Goal: Complete application form

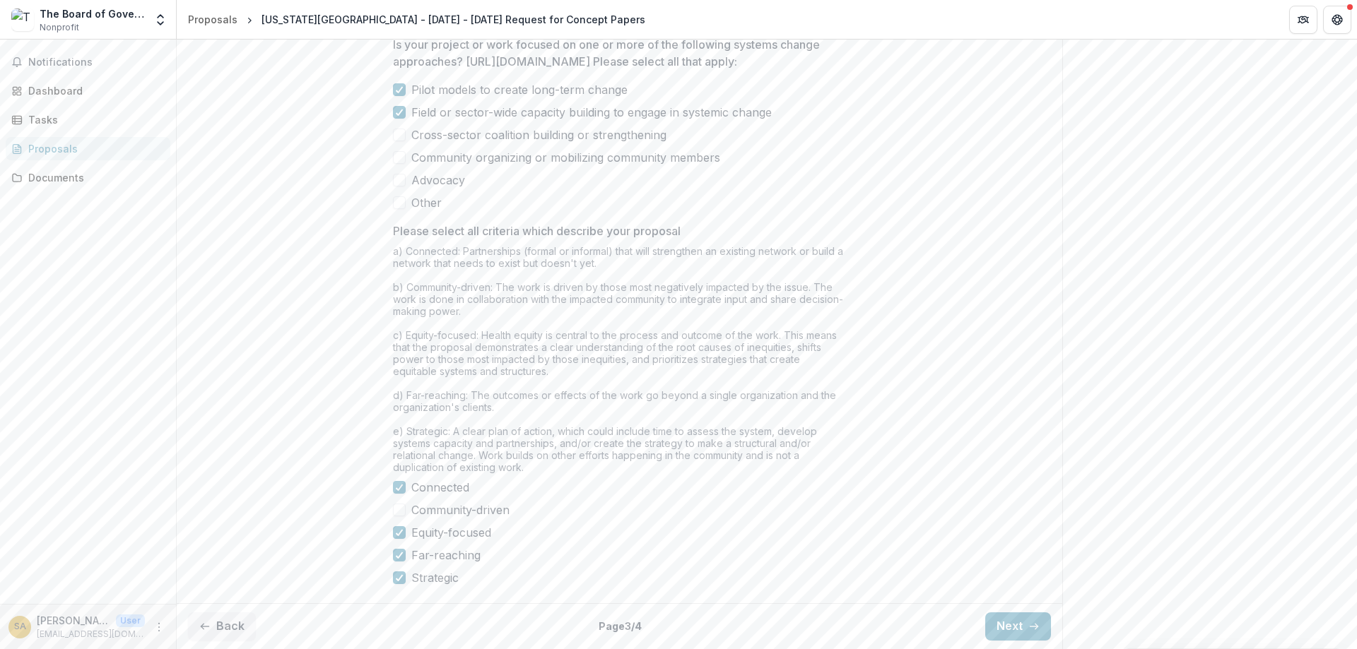
scroll to position [1144, 0]
click at [225, 625] on button "Back" at bounding box center [222, 627] width 68 height 28
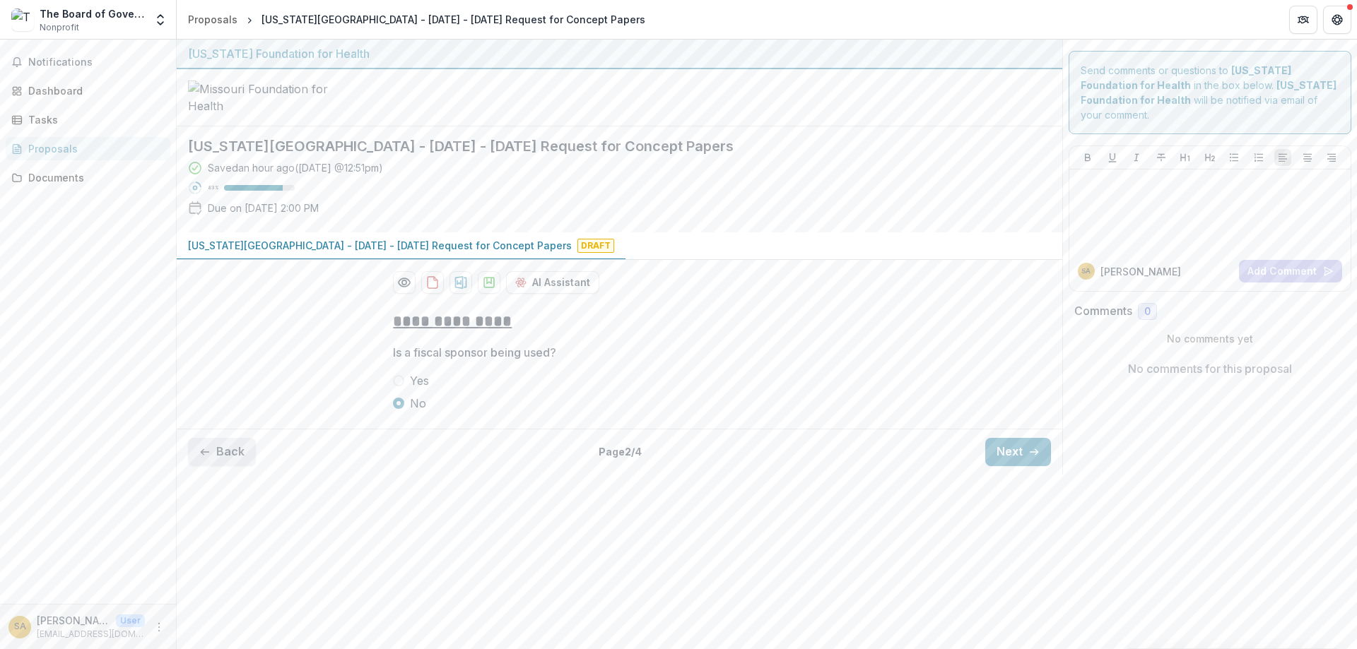
click at [222, 466] on button "Back" at bounding box center [222, 452] width 68 height 28
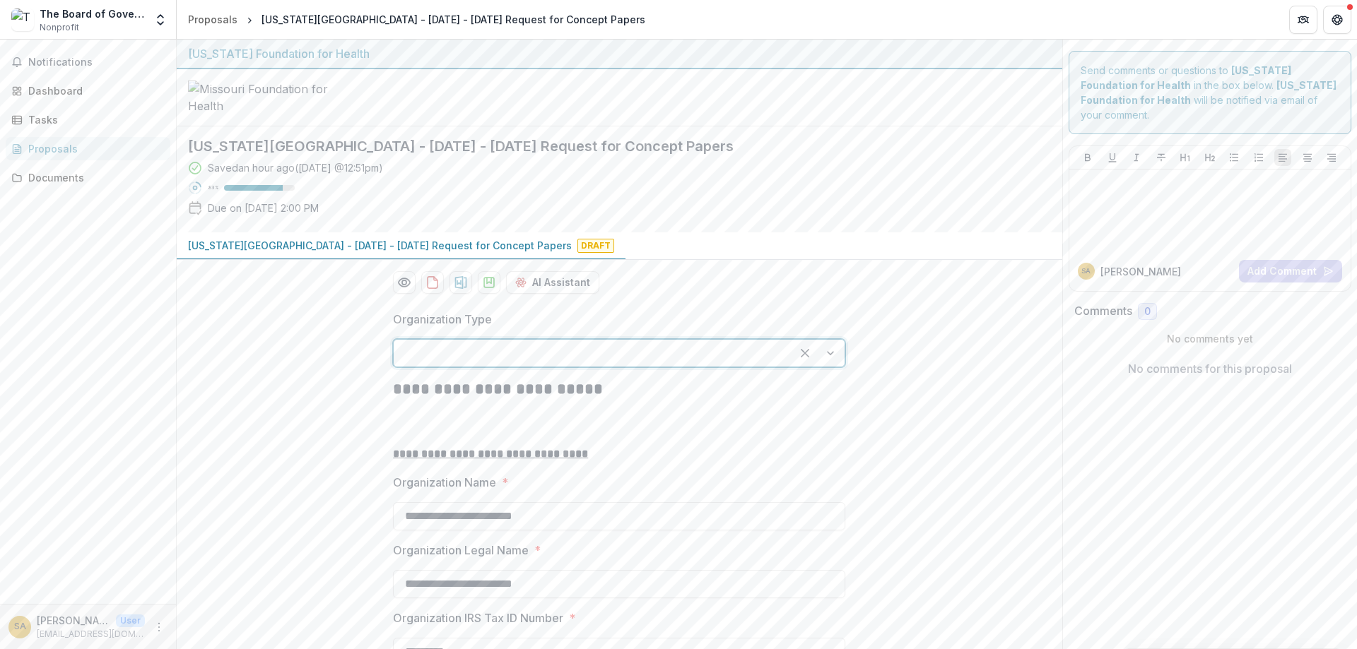
click at [832, 367] on div at bounding box center [818, 353] width 54 height 27
click at [829, 367] on div at bounding box center [818, 353] width 54 height 27
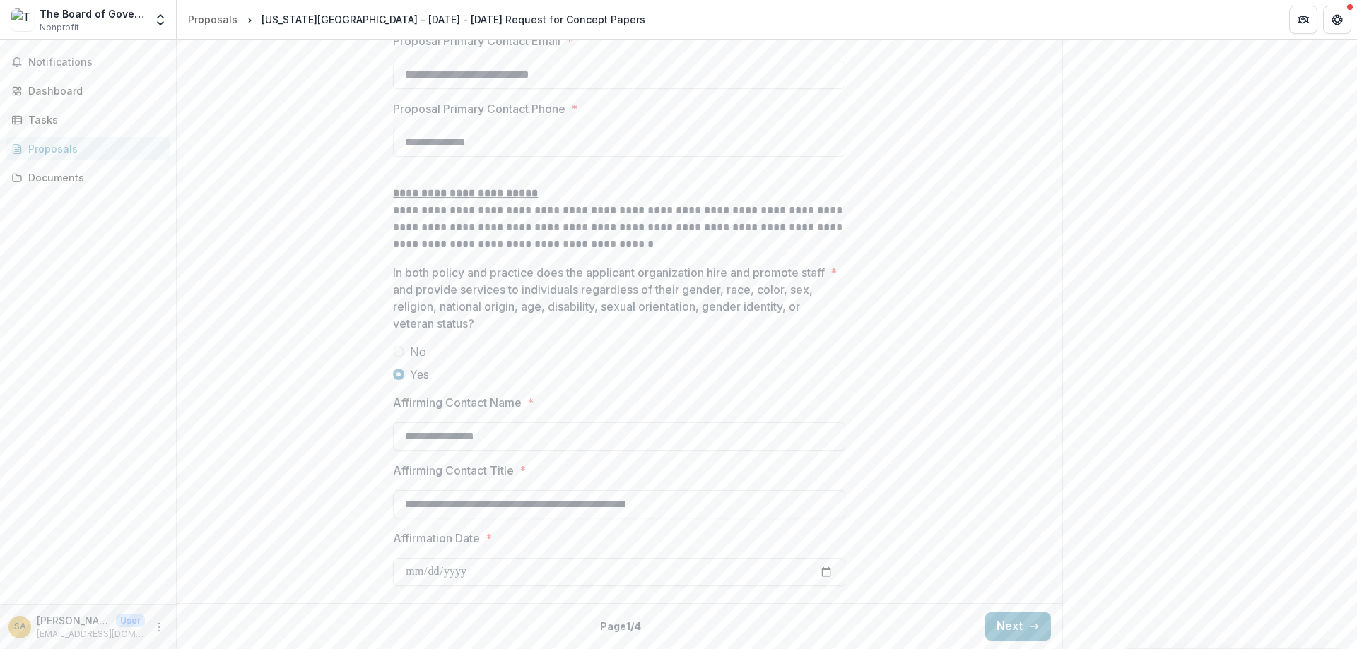
scroll to position [2139, 0]
click at [1005, 627] on button "Next" at bounding box center [1018, 627] width 66 height 28
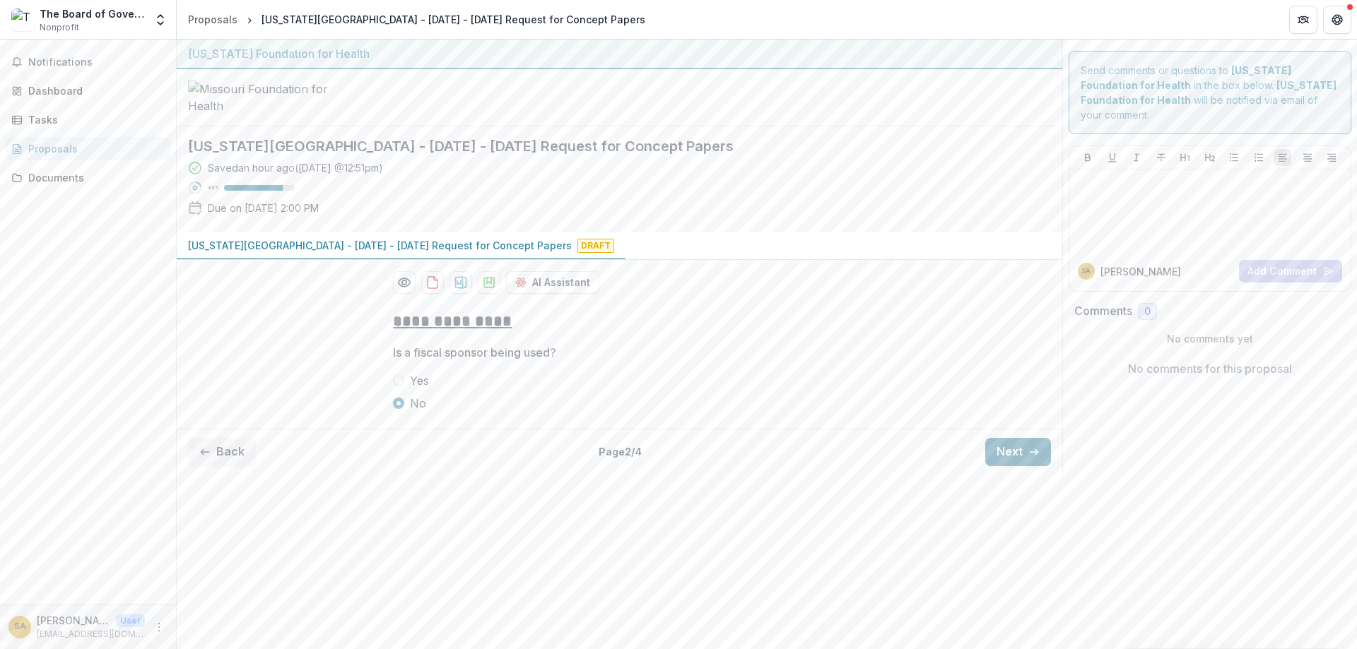
click at [997, 466] on button "Next" at bounding box center [1018, 452] width 66 height 28
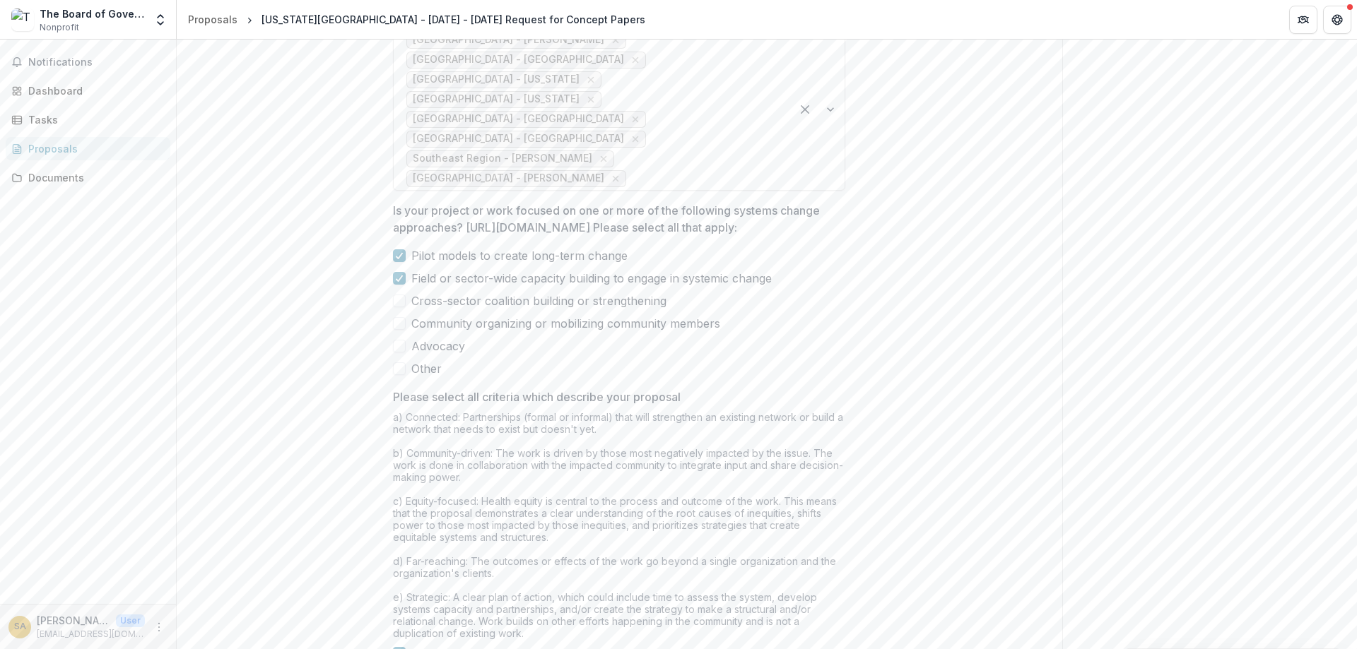
scroll to position [1144, 0]
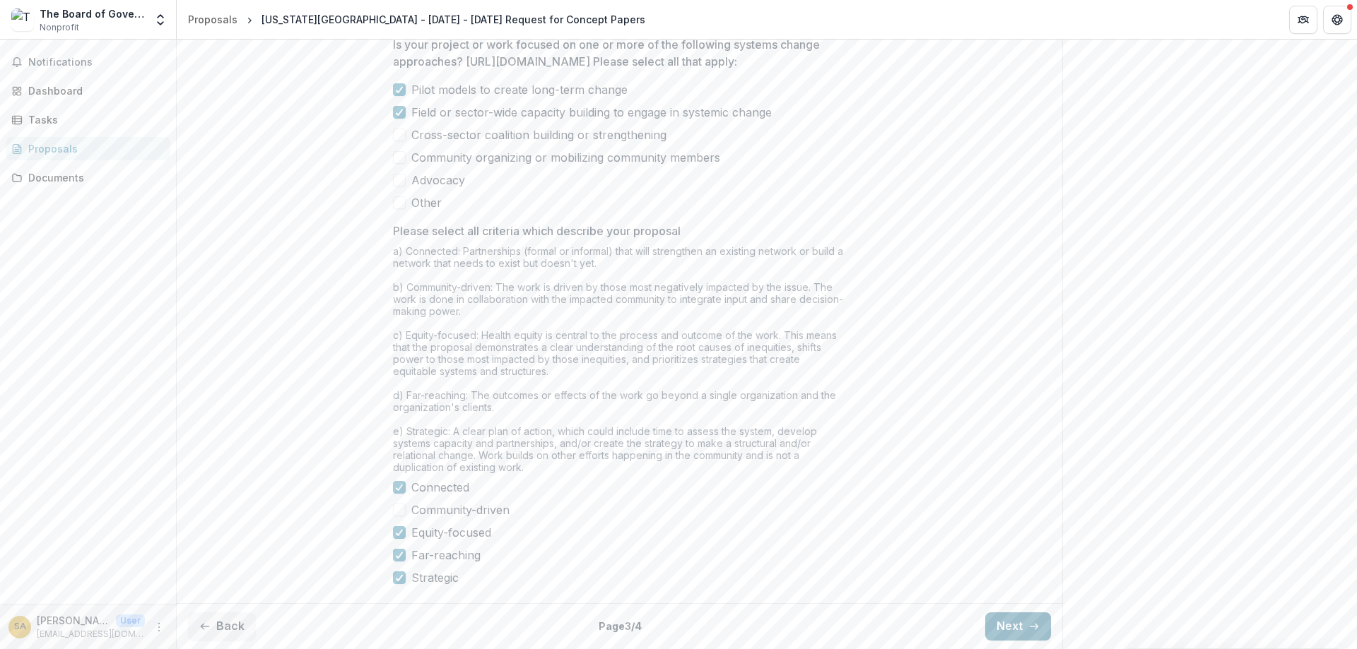
click at [1000, 626] on button "Next" at bounding box center [1018, 627] width 66 height 28
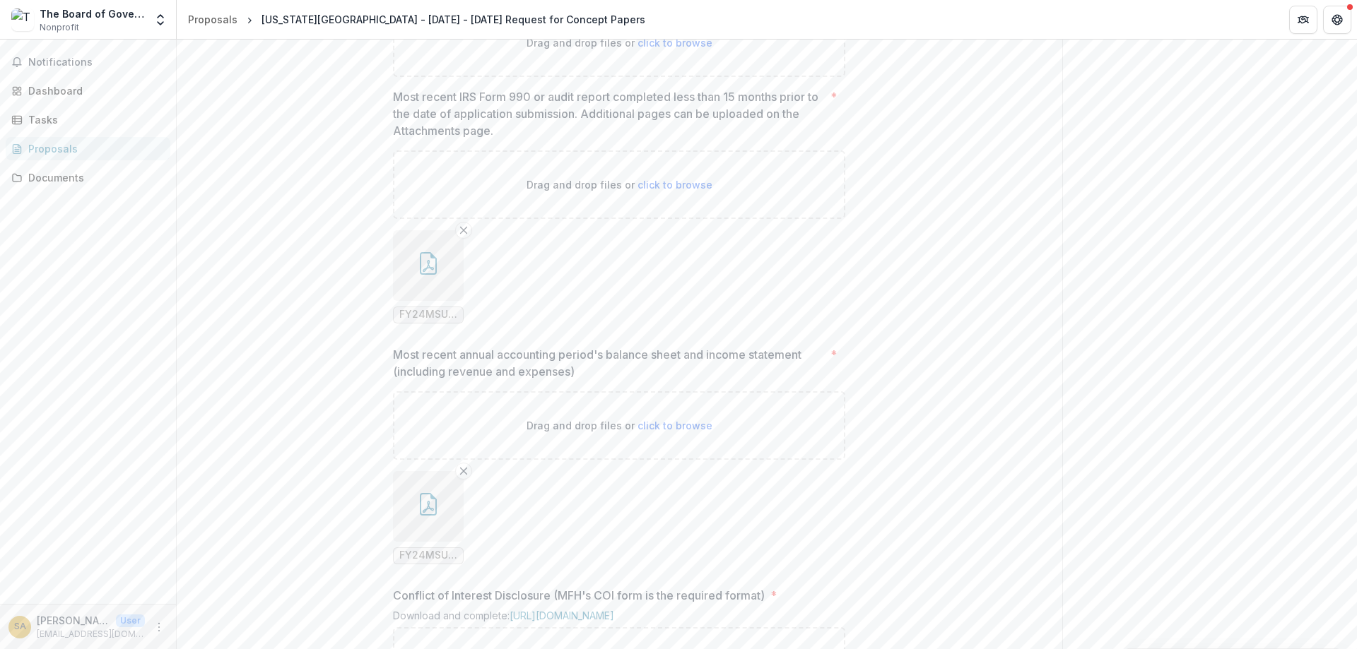
scroll to position [911, 0]
click at [421, 302] on button "button" at bounding box center [428, 267] width 71 height 71
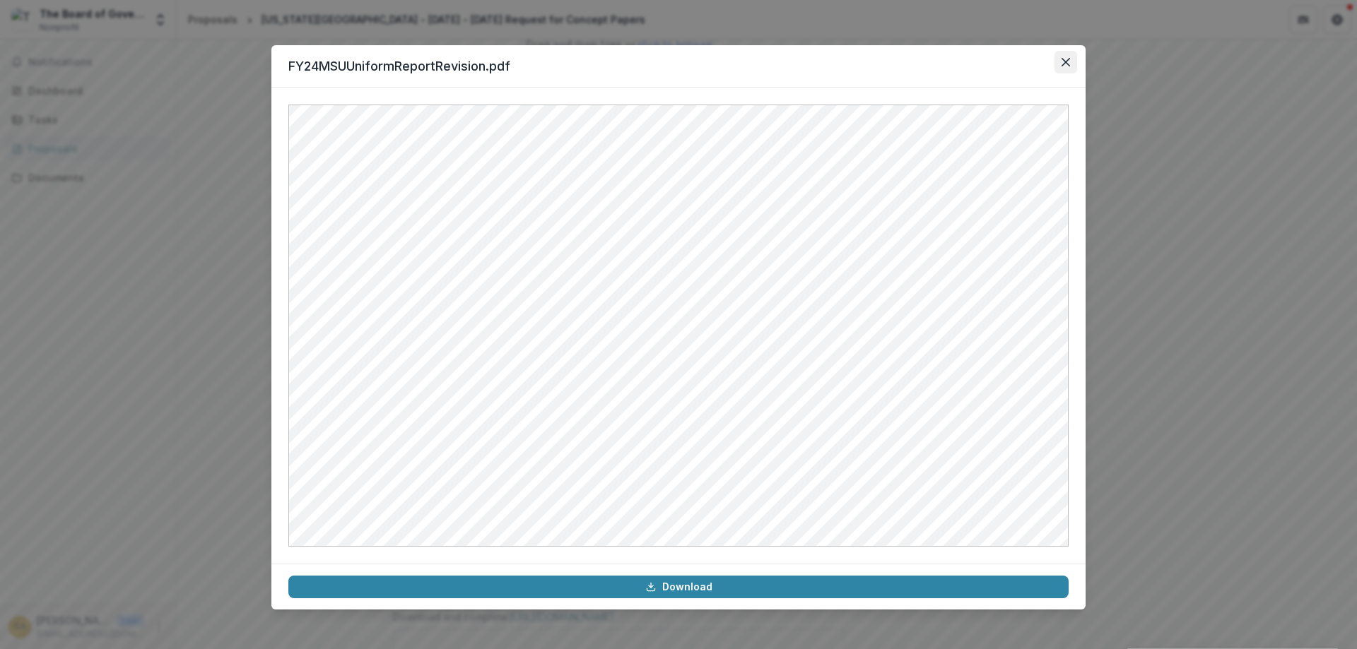
click at [1065, 65] on icon "Close" at bounding box center [1065, 62] width 8 height 8
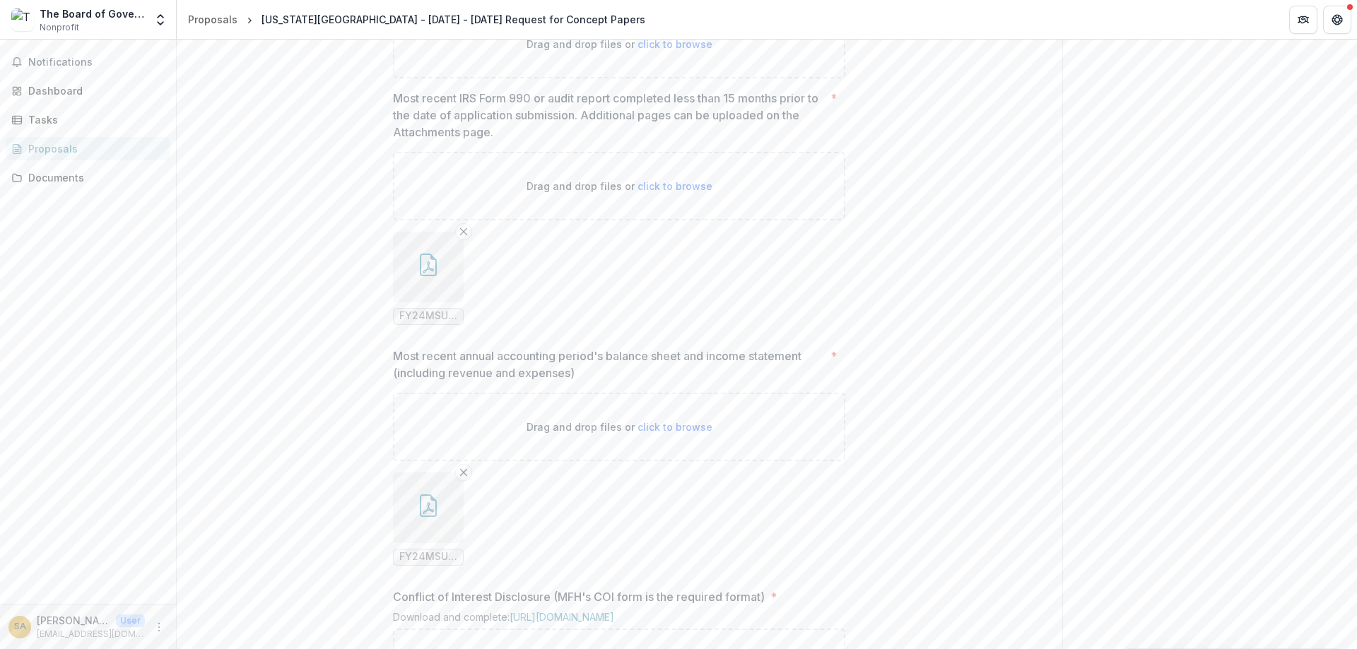
scroll to position [995, 0]
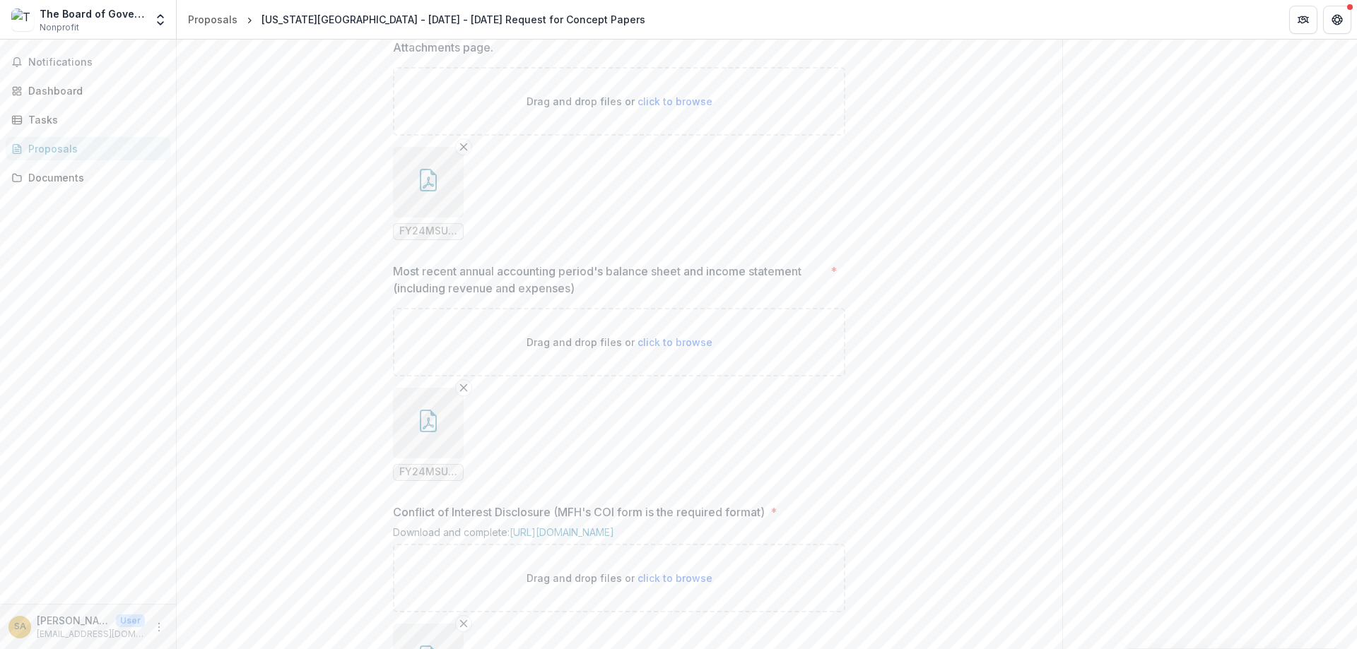
click at [425, 432] on icon "button" at bounding box center [428, 421] width 23 height 23
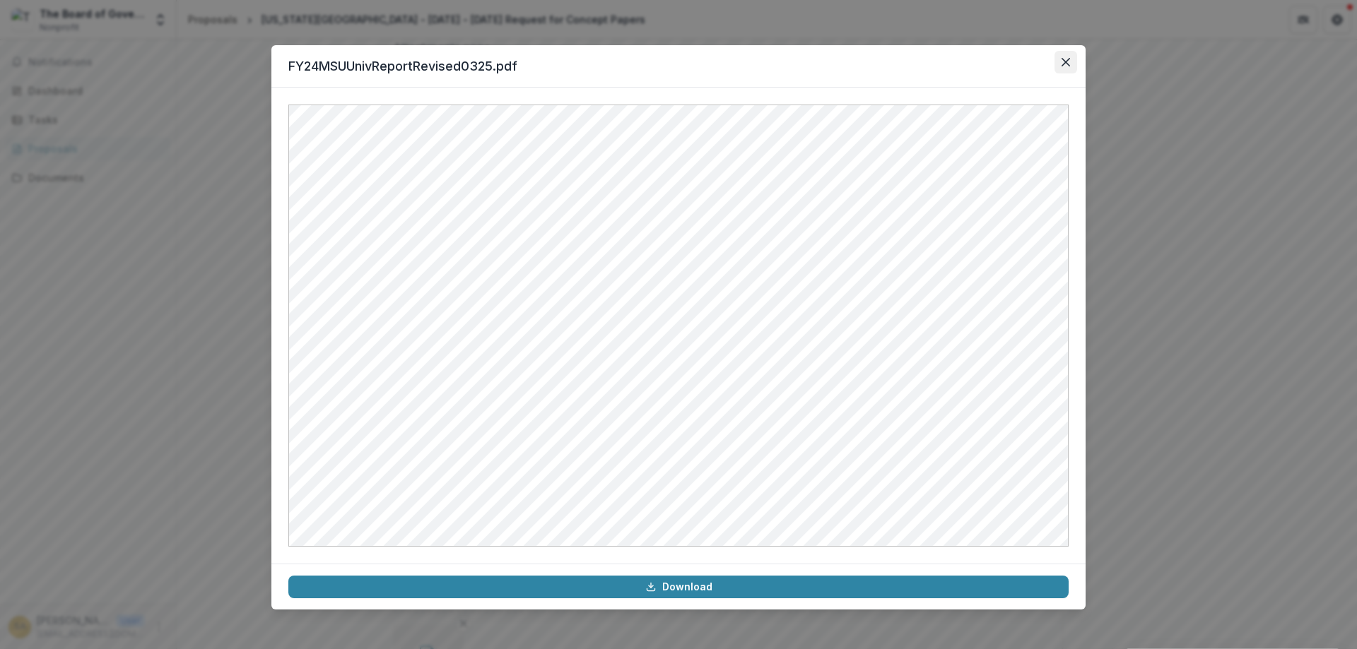
click at [1067, 60] on icon "Close" at bounding box center [1065, 62] width 8 height 8
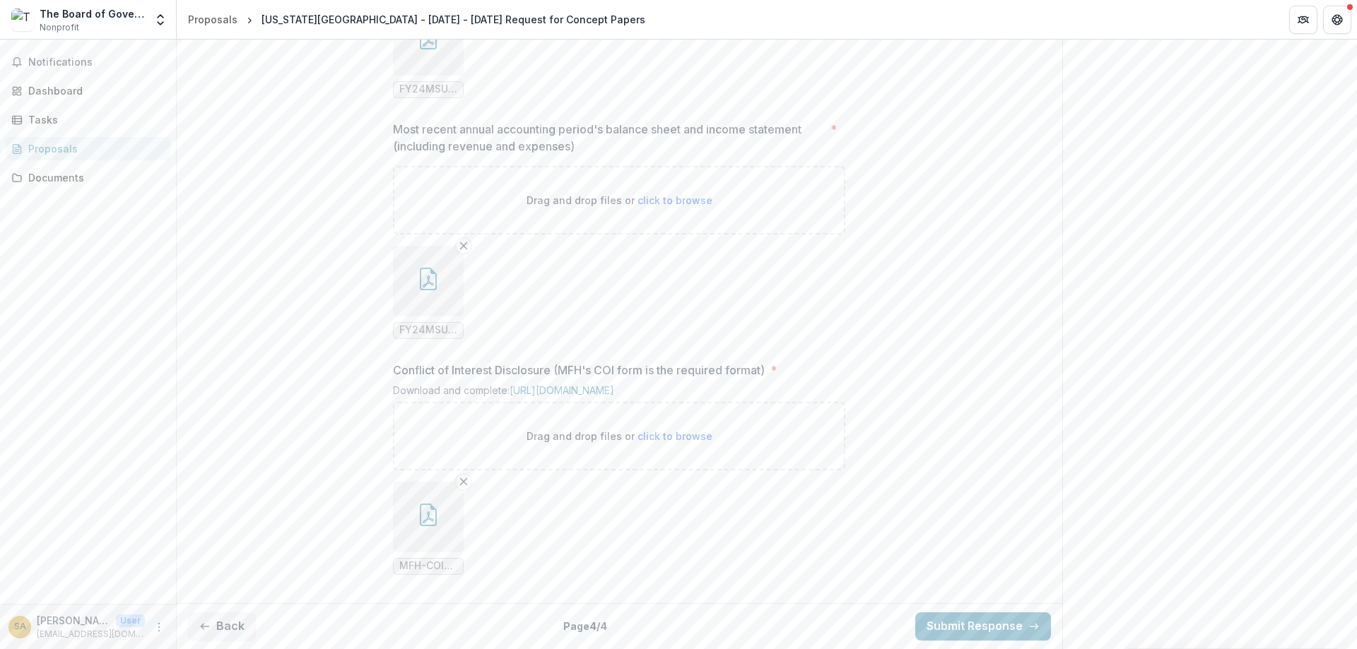
scroll to position [1269, 0]
click at [423, 524] on icon "button" at bounding box center [428, 515] width 23 height 23
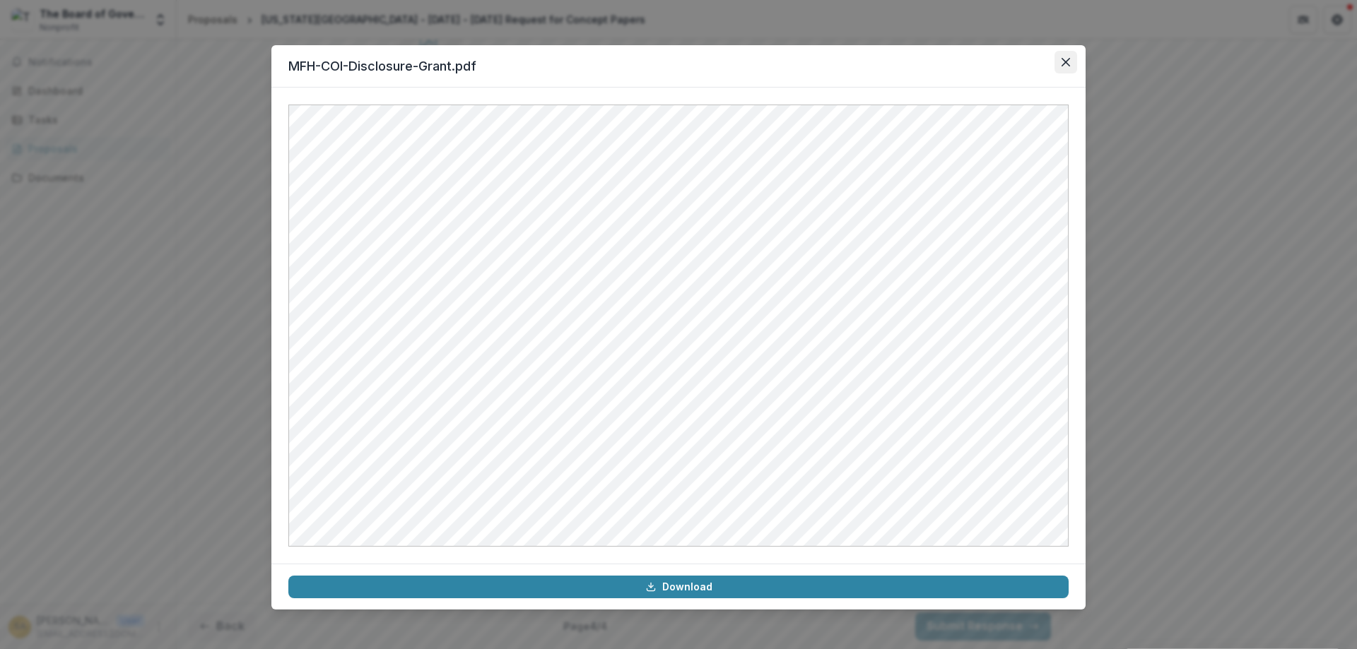
click at [1068, 59] on icon "Close" at bounding box center [1065, 62] width 8 height 8
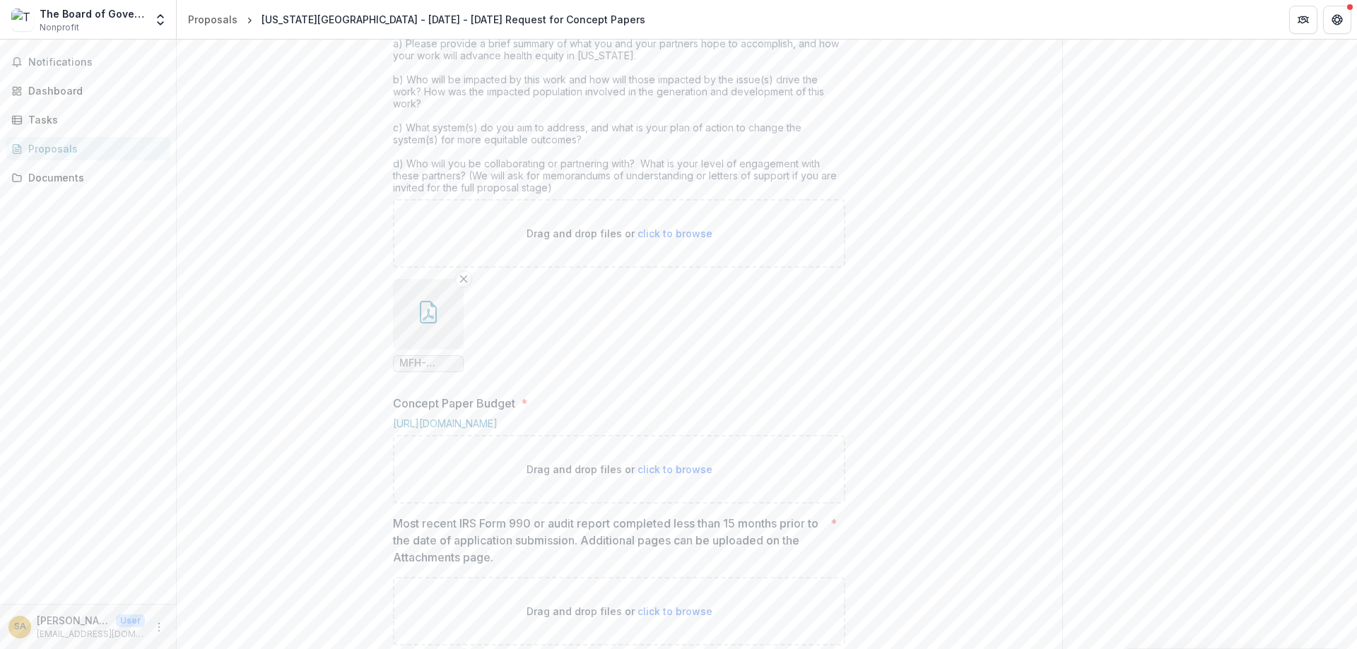
scroll to position [506, 0]
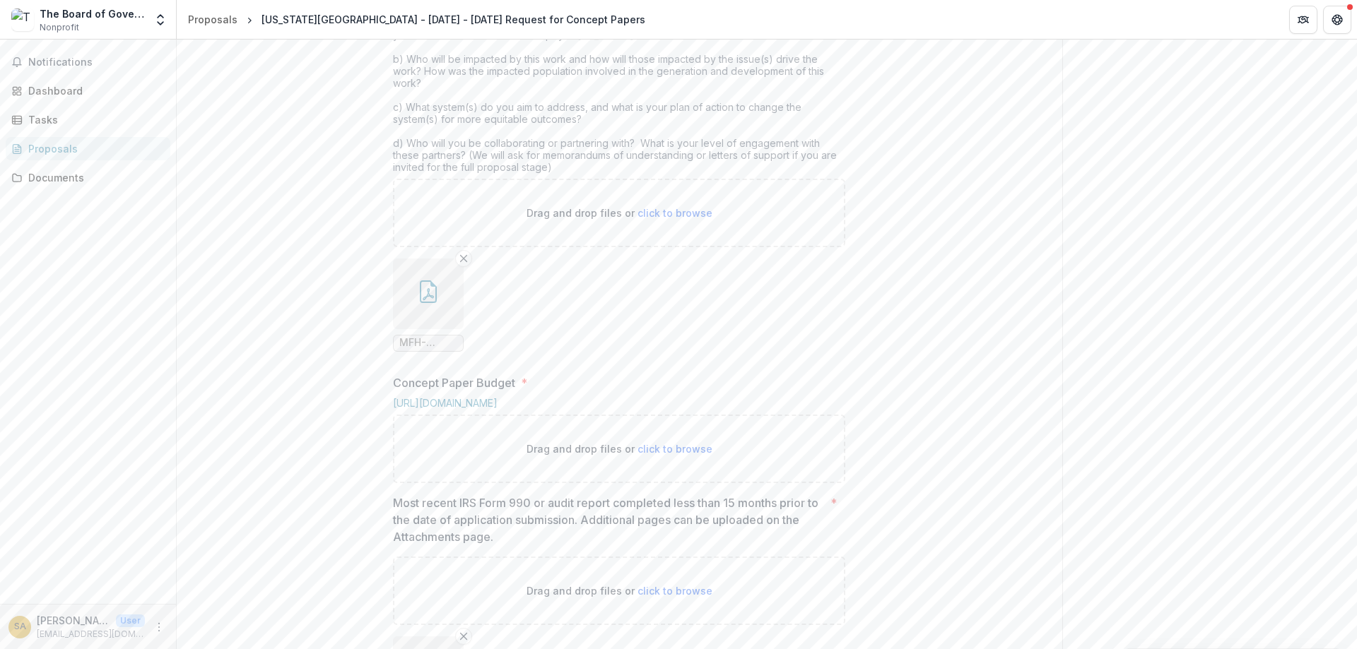
click at [418, 303] on icon "button" at bounding box center [428, 291] width 23 height 23
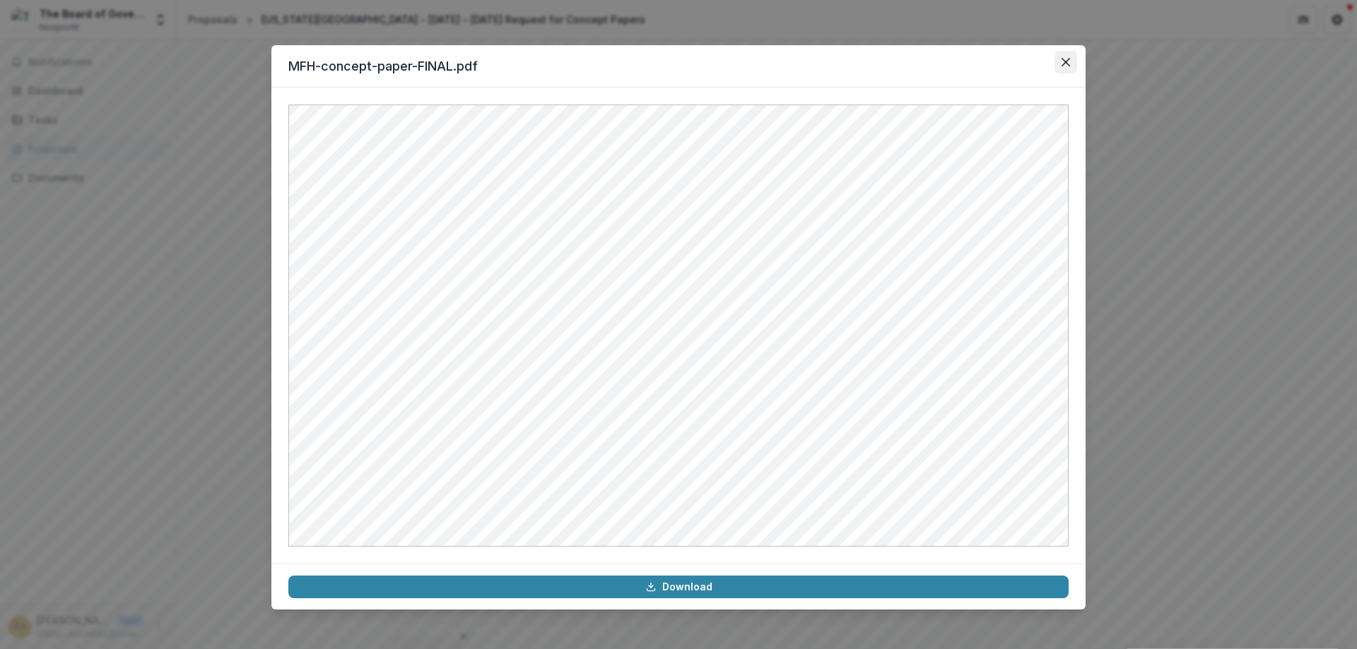
click at [1063, 61] on icon "Close" at bounding box center [1065, 62] width 8 height 8
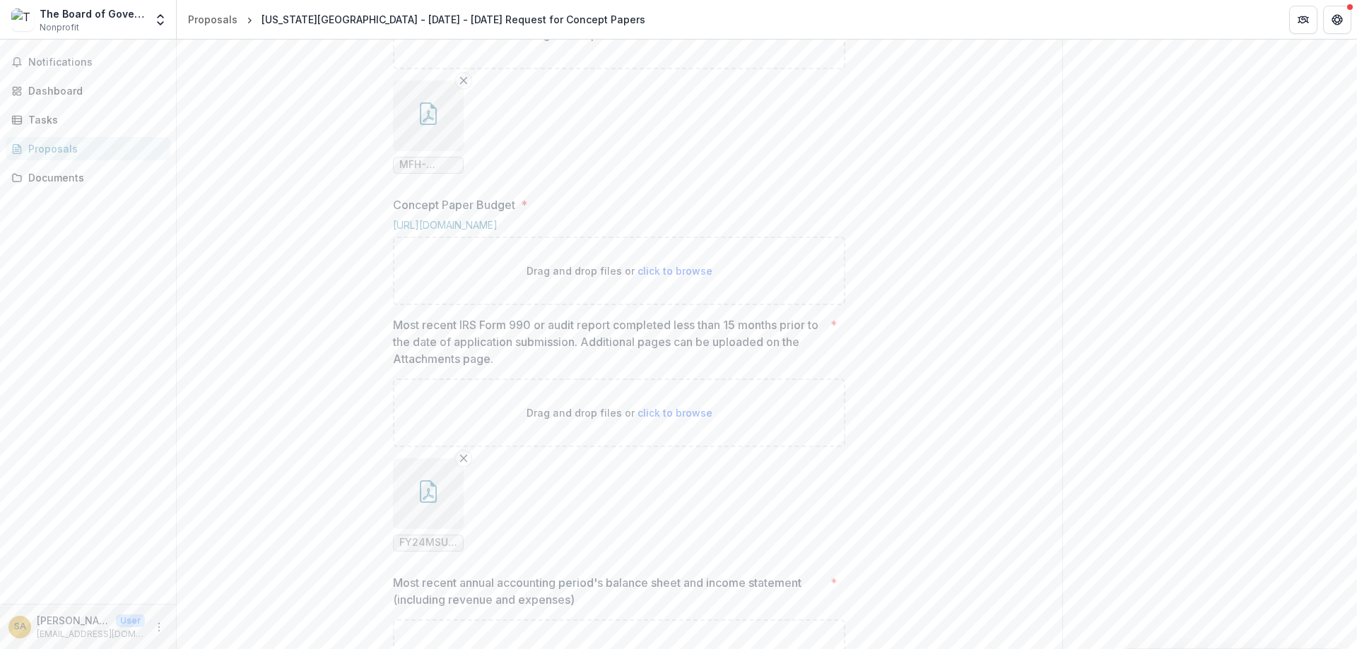
scroll to position [845, 0]
